Goal: Task Accomplishment & Management: Manage account settings

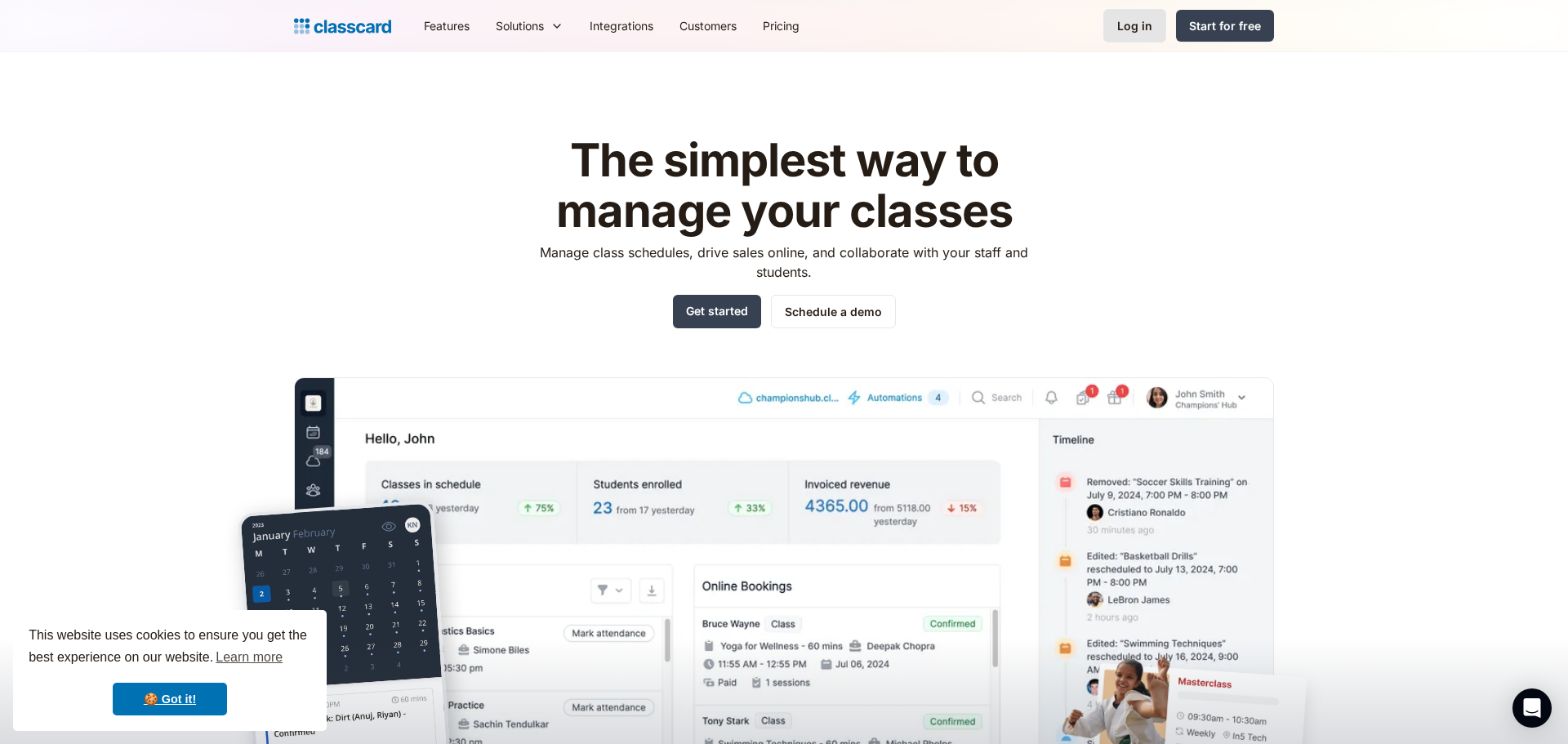
click at [1137, 22] on div "Log in" at bounding box center [1135, 26] width 35 height 18
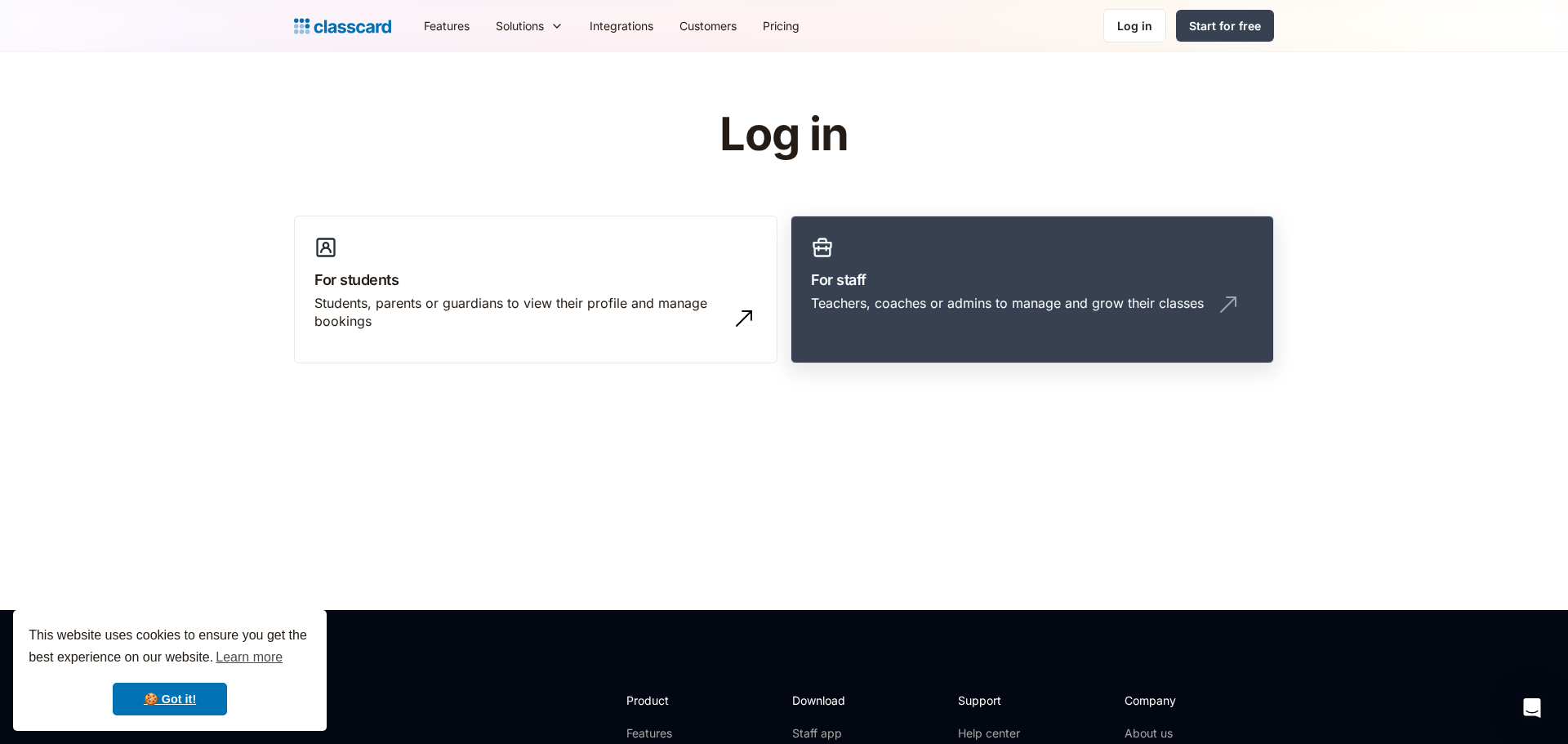
click at [1058, 294] on div "Teachers, coaches or admins to manage and grow their classes" at bounding box center [1007, 302] width 393 height 18
